Goal: Task Accomplishment & Management: Manage account settings

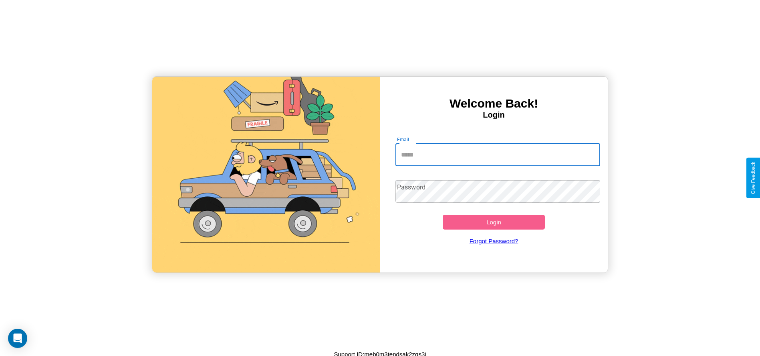
click at [498, 154] on input "Email" at bounding box center [498, 154] width 205 height 22
type input "**********"
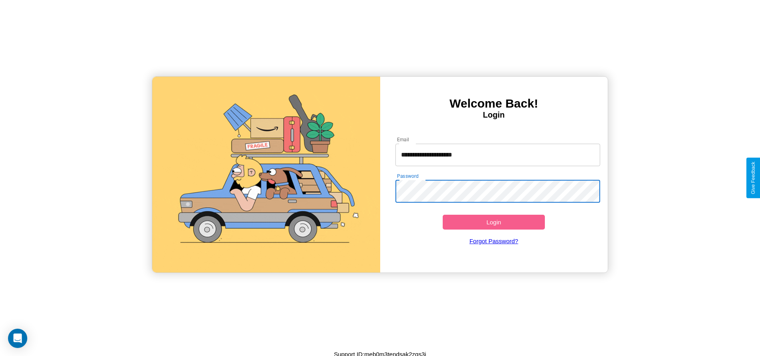
click at [494, 222] on button "Login" at bounding box center [494, 221] width 103 height 15
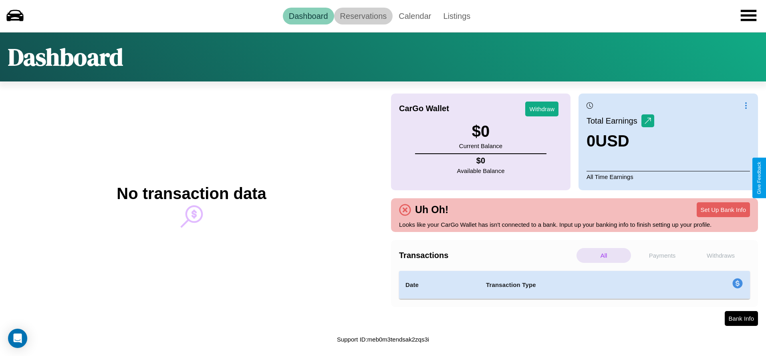
click at [363, 16] on link "Reservations" at bounding box center [363, 16] width 59 height 17
